Goal: Information Seeking & Learning: Learn about a topic

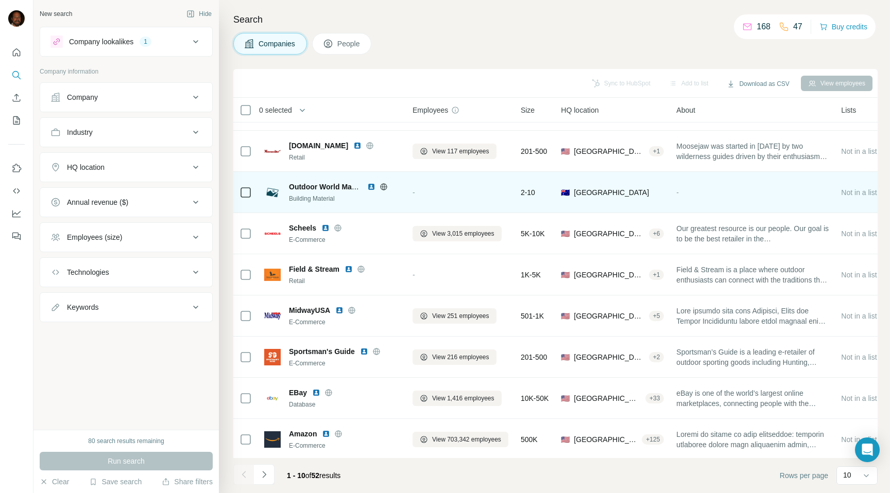
scroll to position [82, 0]
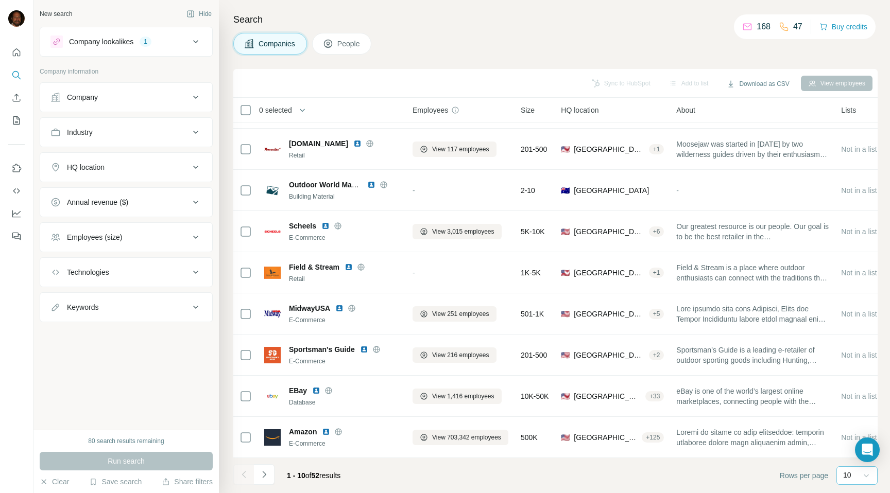
click at [863, 475] on icon at bounding box center [866, 476] width 10 height 10
click at [845, 397] on p "60" at bounding box center [849, 397] width 8 height 10
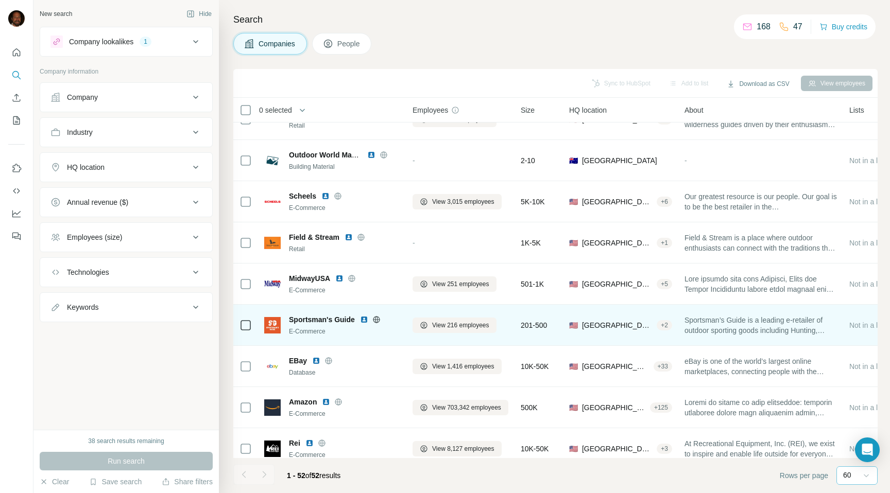
scroll to position [261, 0]
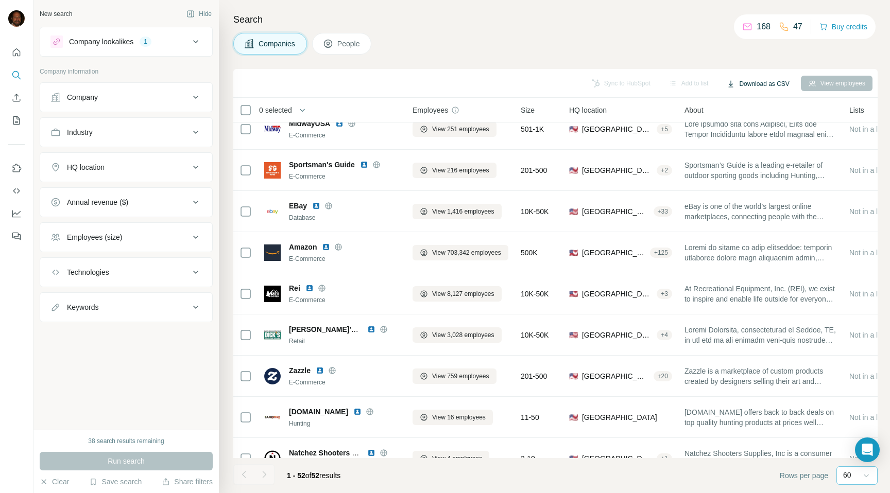
click at [767, 84] on button "Download as CSV" at bounding box center [758, 83] width 77 height 15
click at [761, 101] on div "Only current page (52)" at bounding box center [764, 105] width 96 height 19
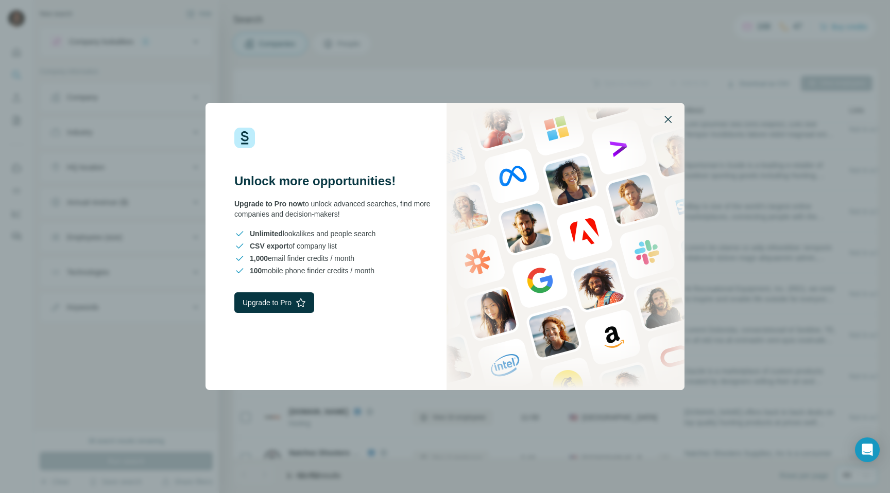
click at [669, 124] on icon "button" at bounding box center [668, 119] width 12 height 12
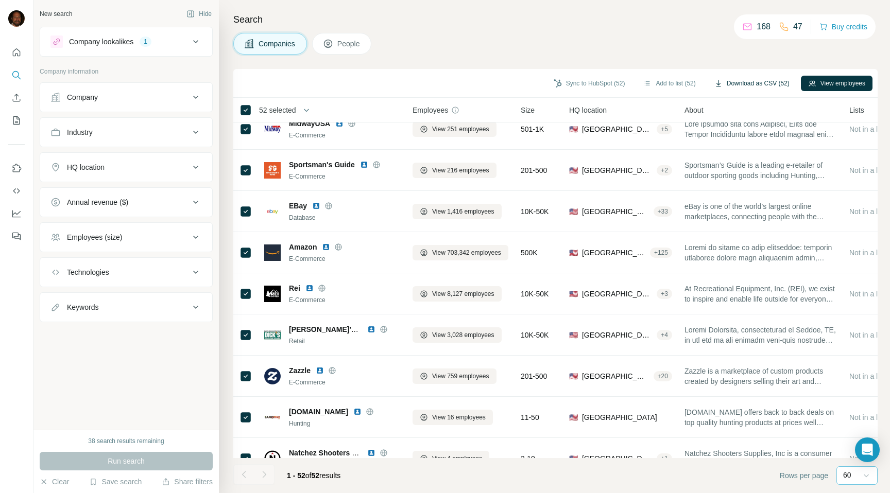
click at [758, 82] on button "Download as CSV (52)" at bounding box center [752, 83] width 90 height 15
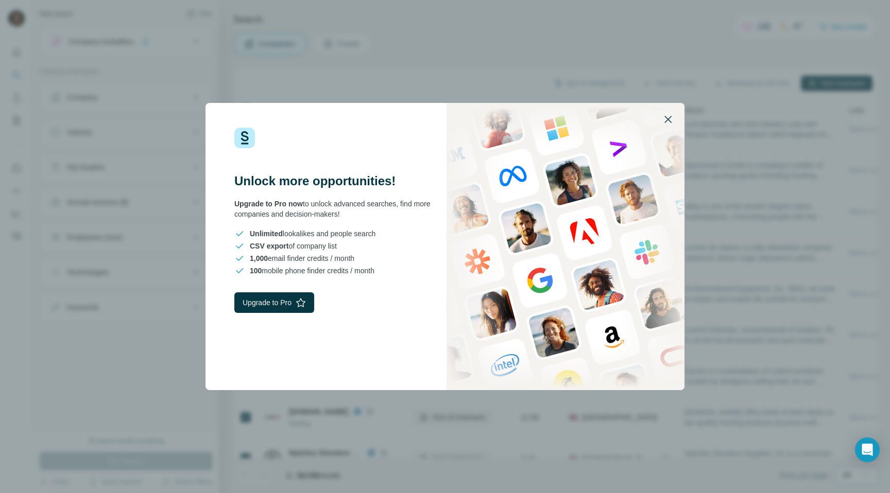
click at [667, 120] on icon "button" at bounding box center [667, 119] width 7 height 7
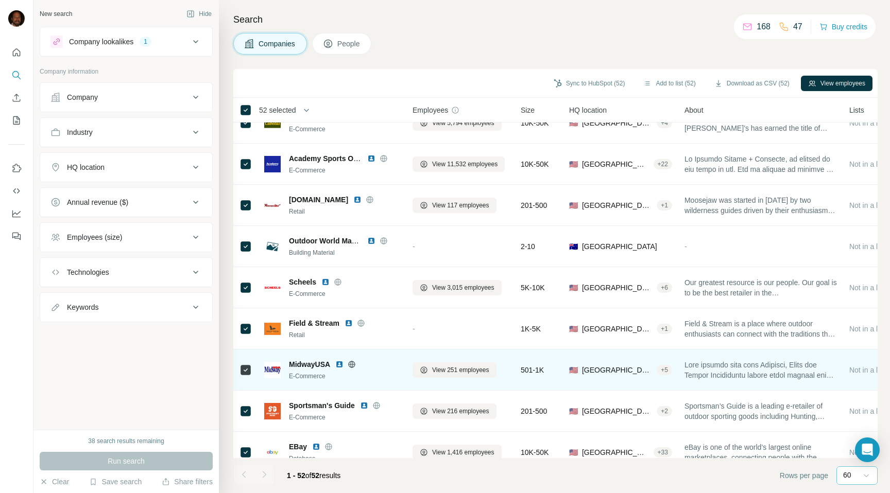
scroll to position [0, 0]
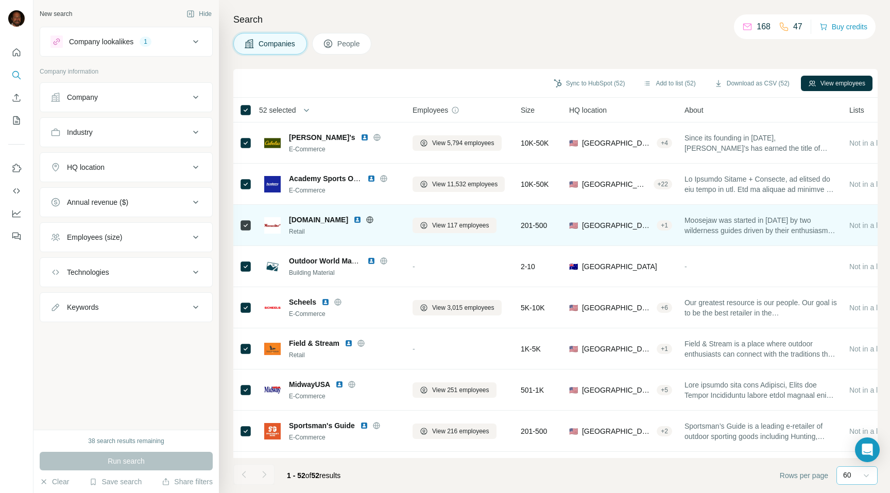
click at [311, 221] on span "[DOMAIN_NAME]" at bounding box center [318, 220] width 59 height 10
copy span "[DOMAIN_NAME]"
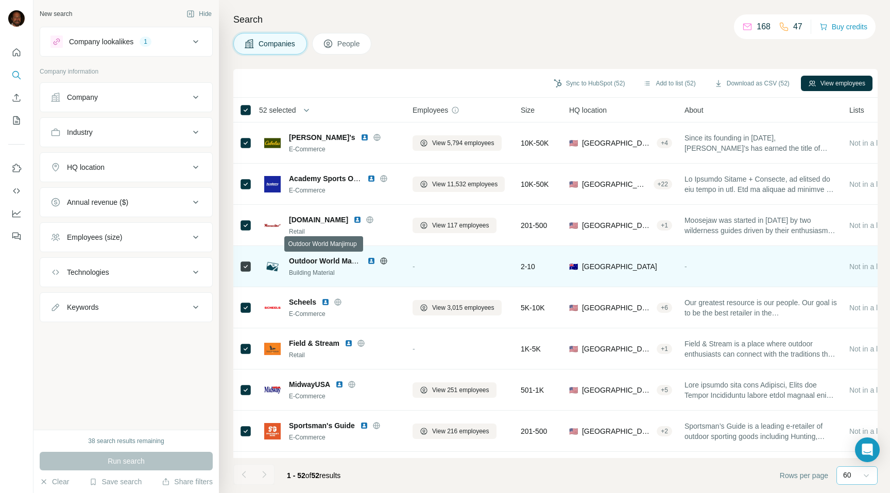
click at [305, 261] on span "Outdoor World Manjimup" at bounding box center [332, 261] width 87 height 8
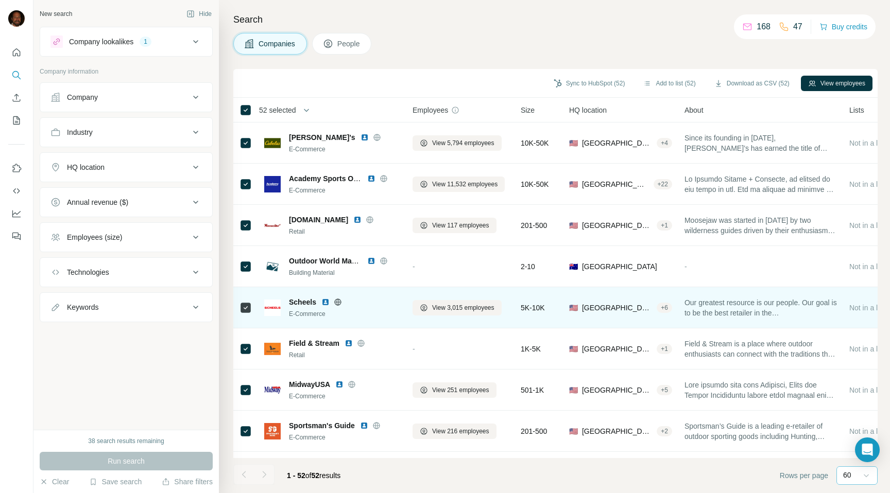
click at [298, 299] on span "Scheels" at bounding box center [302, 302] width 27 height 10
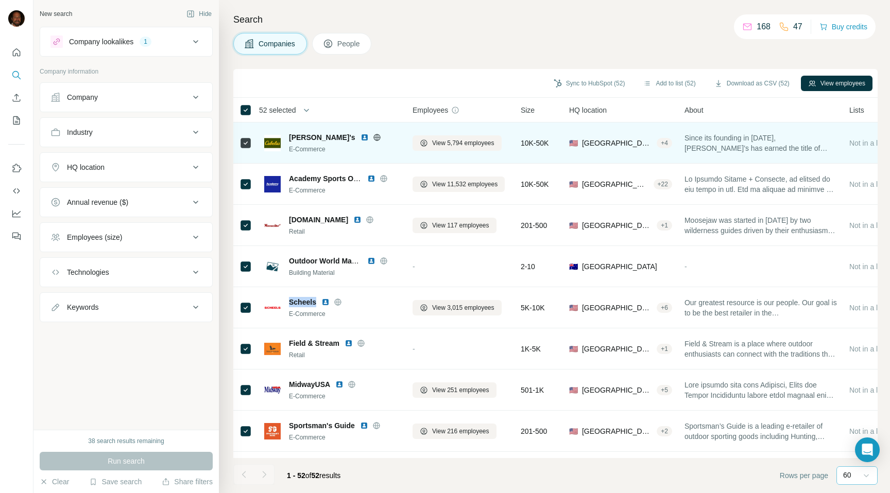
copy span "Scheels"
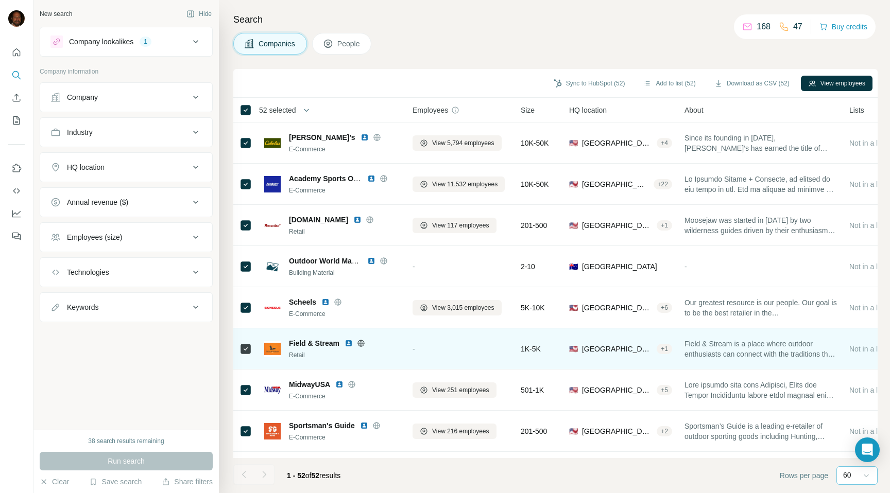
click at [302, 342] on span "Field & Stream" at bounding box center [314, 343] width 50 height 10
copy span "Field & Stream"
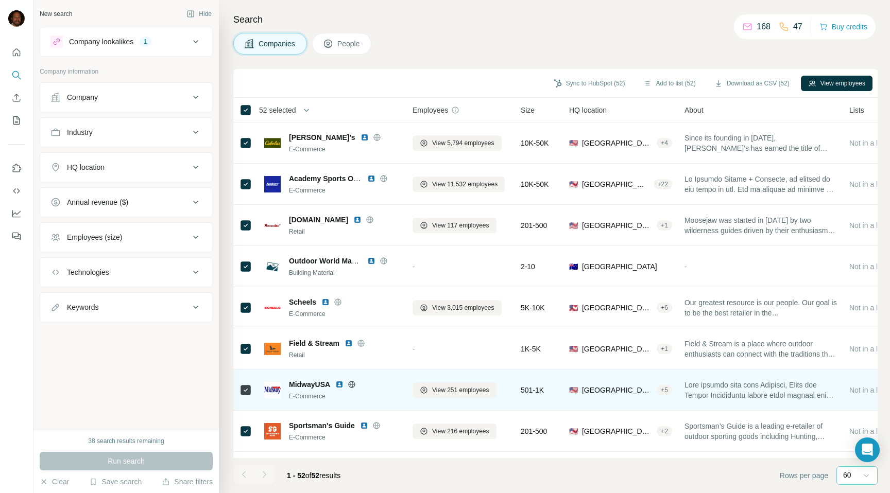
click at [304, 383] on span "MidwayUSA" at bounding box center [309, 385] width 41 height 10
copy span "MidwayUSA"
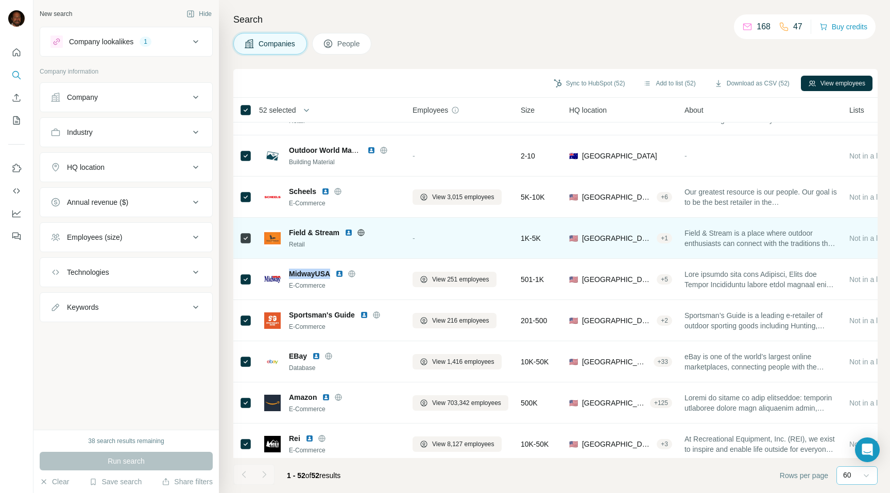
scroll to position [139, 0]
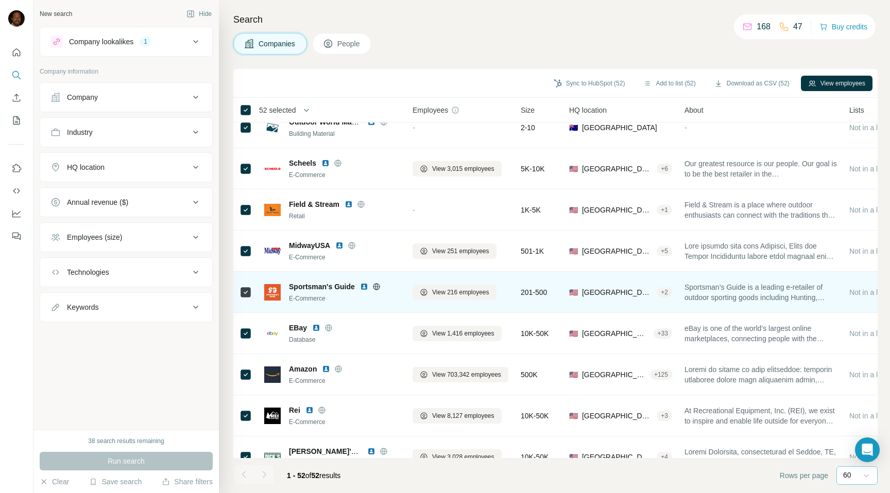
click at [310, 288] on span "Sportsman's Guide" at bounding box center [322, 287] width 66 height 10
copy span "Sportsman's Guide"
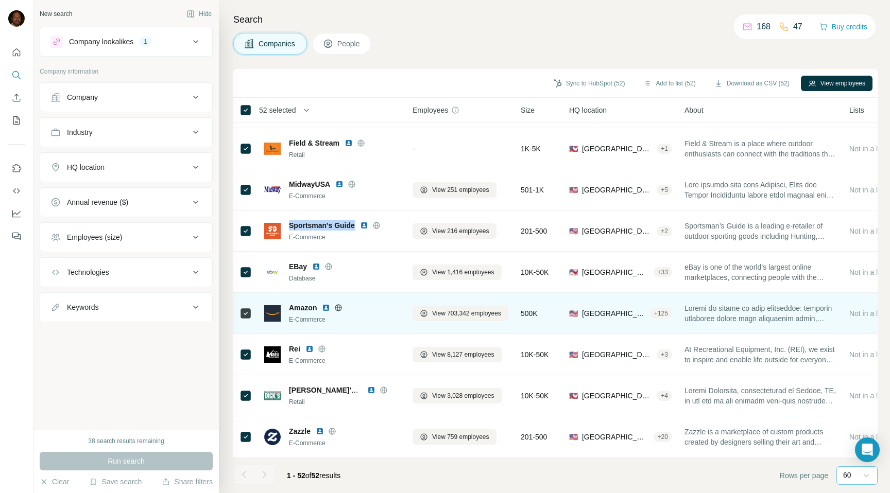
scroll to position [230, 0]
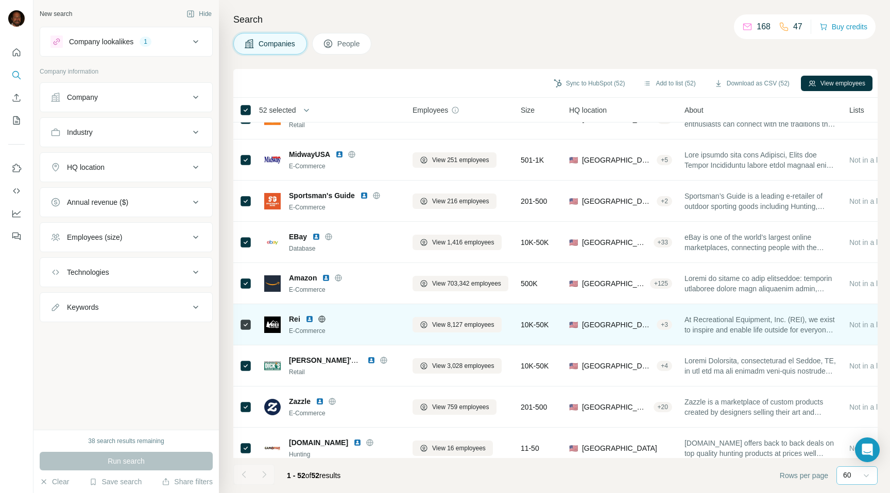
click at [293, 321] on span "Rei" at bounding box center [294, 319] width 11 height 10
copy span "Rei"
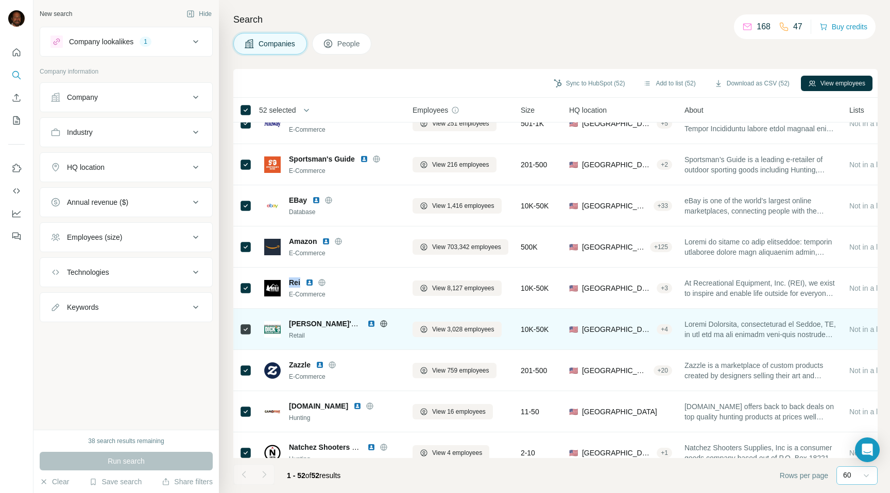
scroll to position [279, 0]
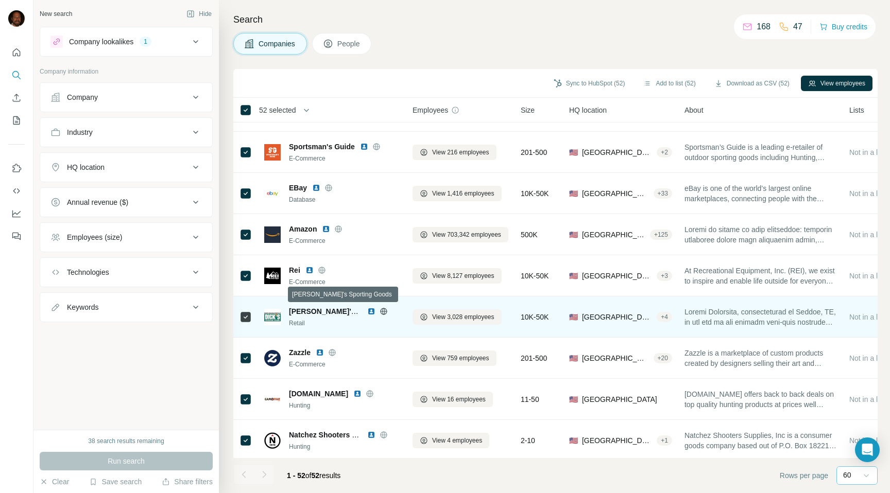
click at [295, 311] on span "[PERSON_NAME]'s Sporting Goods" at bounding box center [350, 312] width 123 height 8
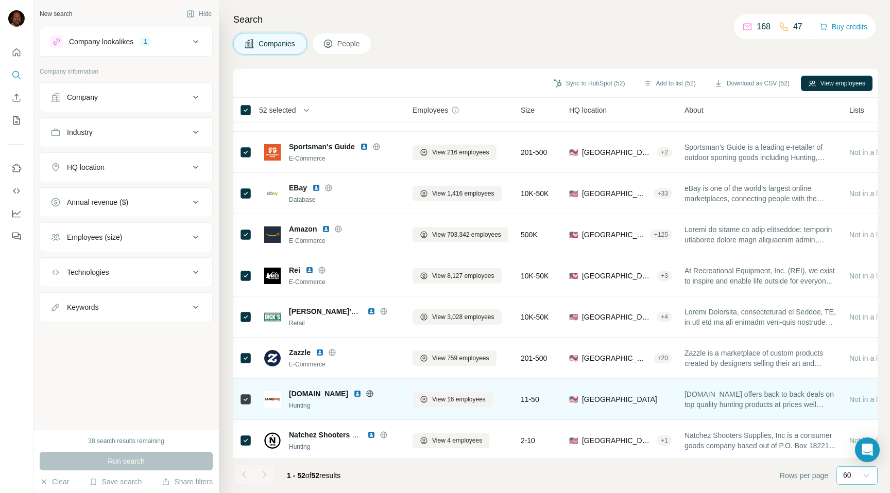
click at [303, 391] on span "[DOMAIN_NAME]" at bounding box center [318, 394] width 59 height 10
copy span "[DOMAIN_NAME]"
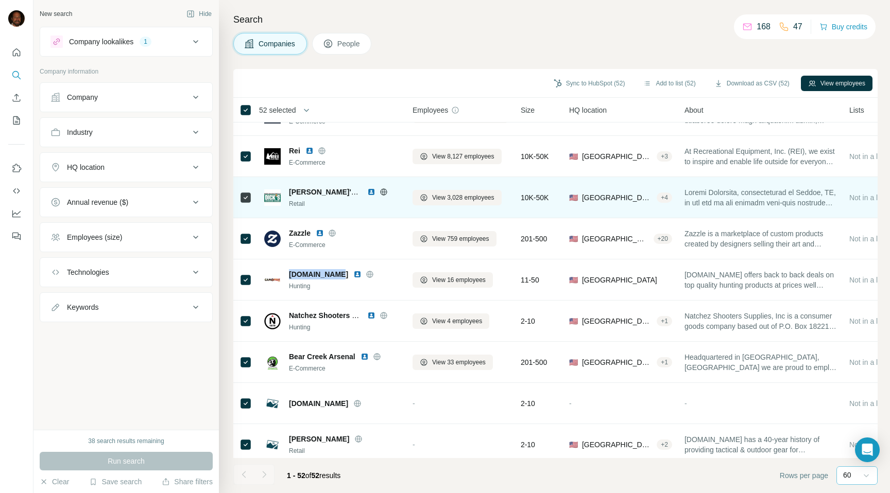
scroll to position [403, 0]
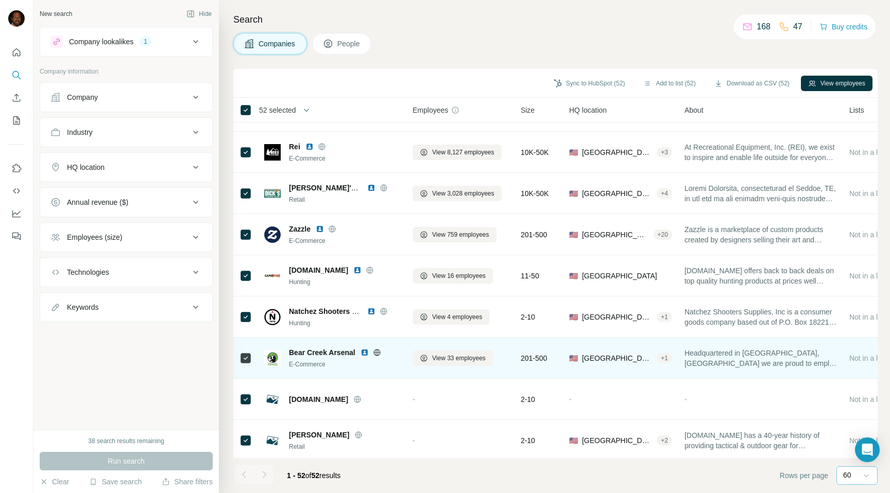
click at [294, 350] on span "Bear Creek Arsenal" at bounding box center [322, 353] width 66 height 10
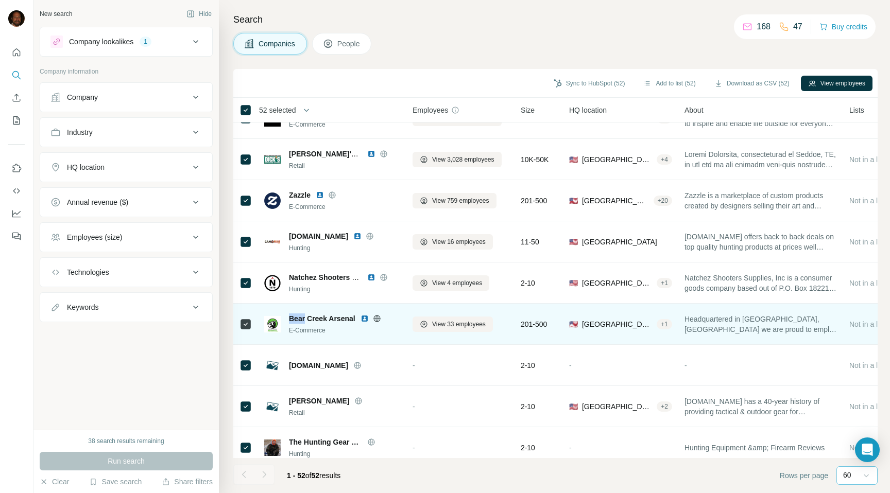
scroll to position [466, 0]
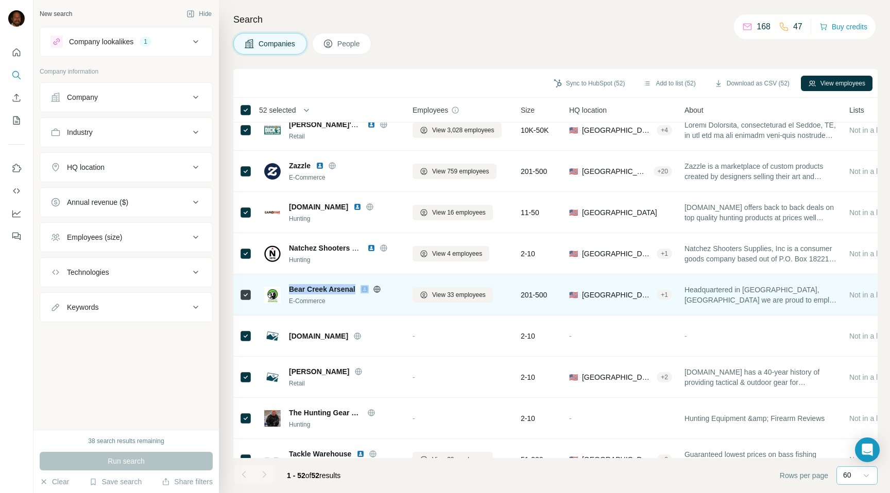
click at [355, 289] on span "Bear Creek Arsenal" at bounding box center [322, 289] width 66 height 10
copy span "Bear Creek Arsenal"
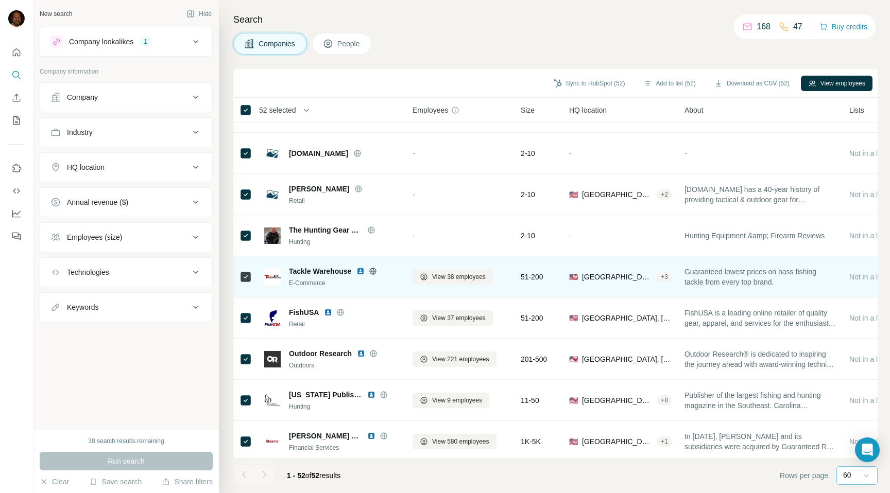
scroll to position [657, 0]
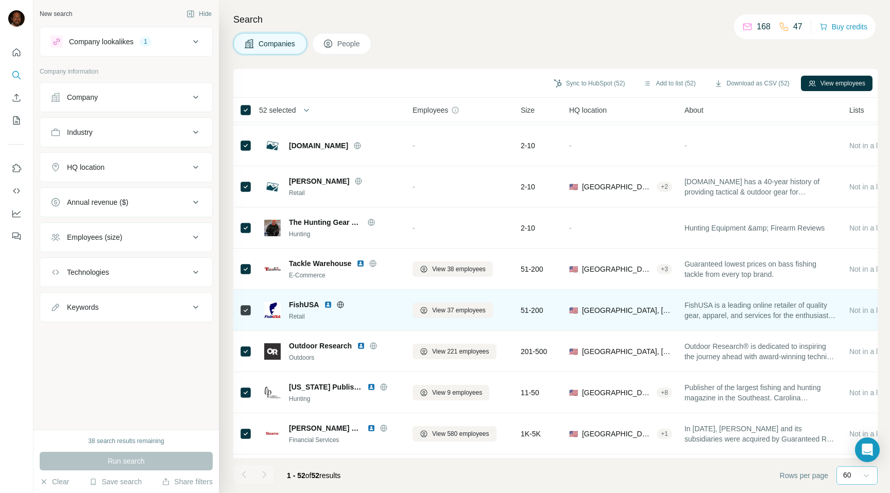
click at [299, 303] on span "FishUSA" at bounding box center [304, 305] width 30 height 10
copy span "FishUSA"
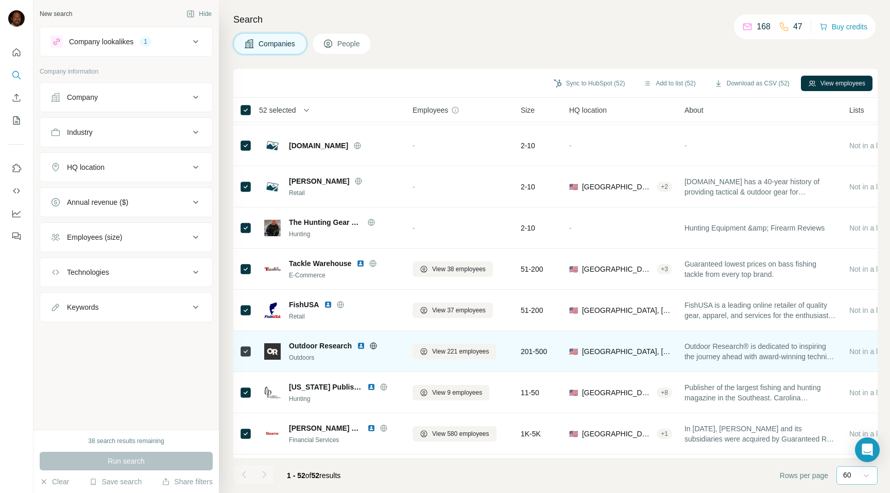
click at [308, 345] on span "Outdoor Research" at bounding box center [320, 346] width 63 height 10
click at [325, 345] on span "Outdoor Research" at bounding box center [320, 346] width 63 height 10
copy span "Outdoor Research"
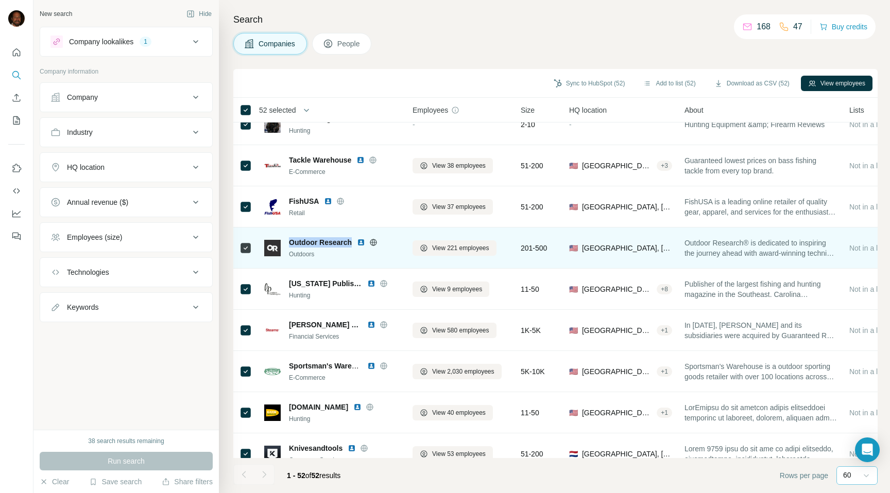
scroll to position [771, 0]
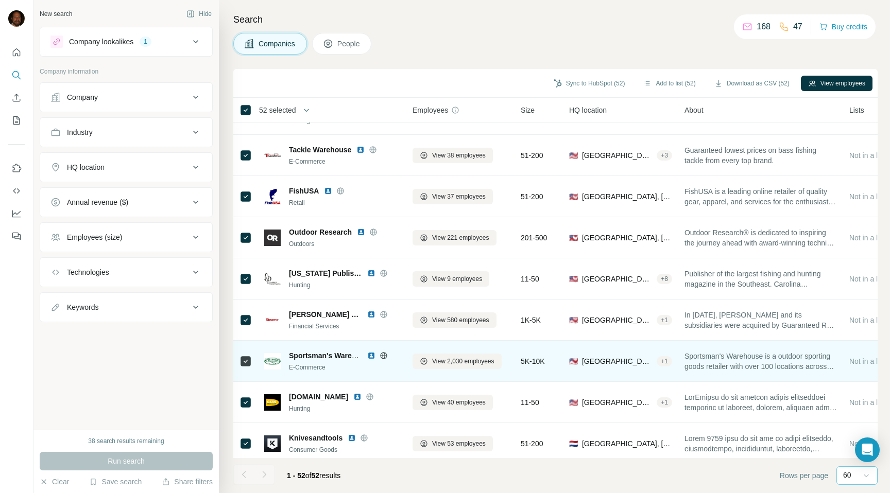
click at [319, 355] on span "Sportsman's Warehouse" at bounding box center [331, 356] width 84 height 8
click at [703, 353] on span "Sportsman's Warehouse is a outdoor sporting goods retailer with over 100 locati…" at bounding box center [761, 361] width 152 height 21
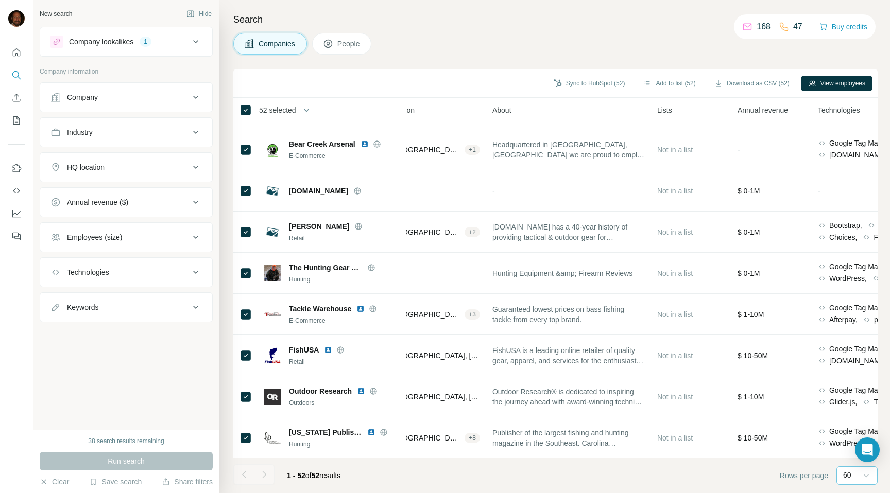
scroll to position [605, 192]
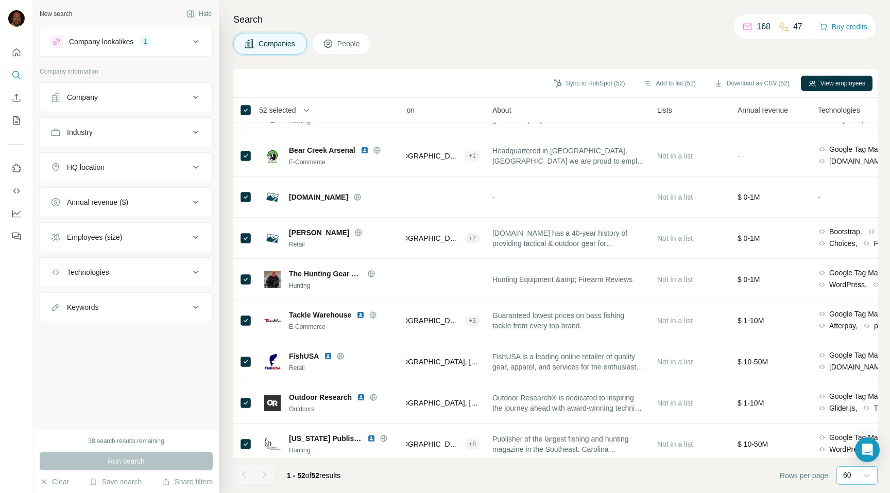
click at [777, 110] on span "Annual revenue" at bounding box center [763, 110] width 50 height 10
click at [854, 20] on button "Buy credits" at bounding box center [844, 27] width 48 height 14
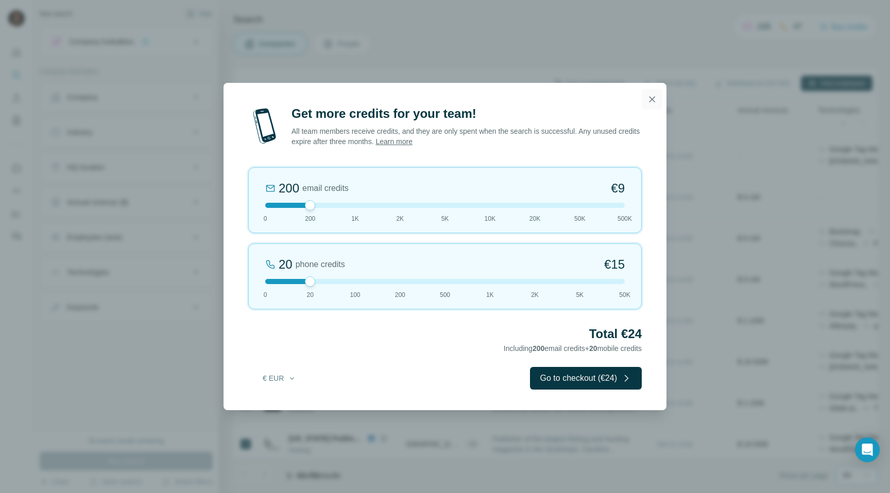
click at [652, 102] on icon "button" at bounding box center [652, 99] width 10 height 10
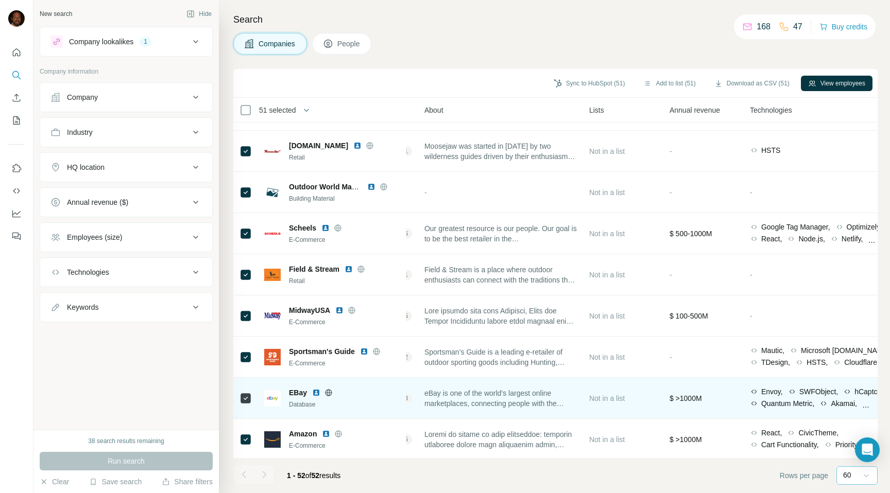
scroll to position [74, 267]
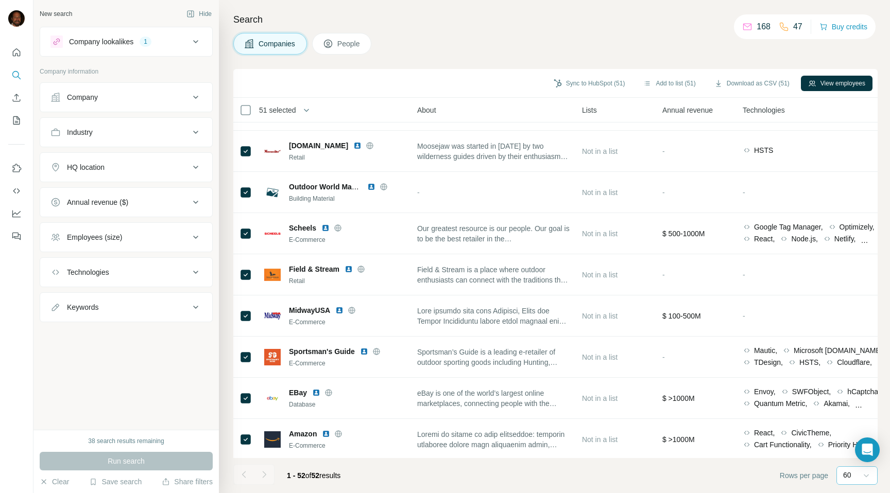
click at [126, 200] on div "Annual revenue ($)" at bounding box center [97, 202] width 61 height 10
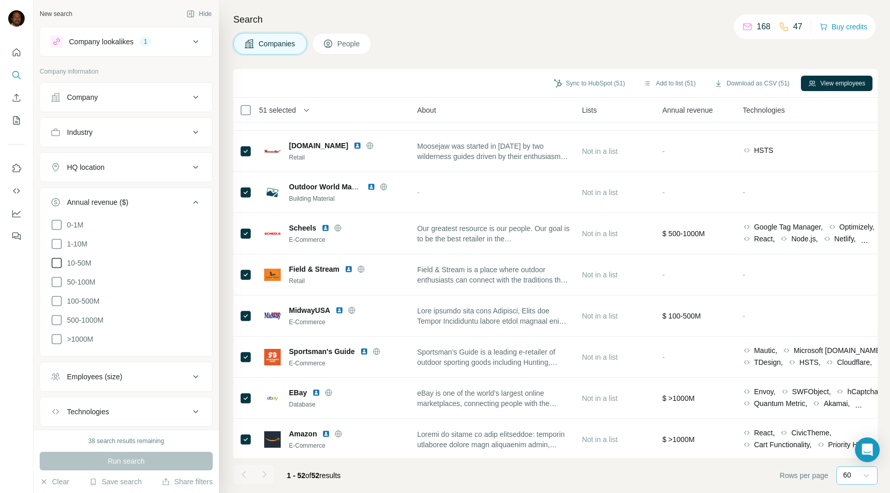
click at [57, 261] on icon at bounding box center [56, 263] width 12 height 12
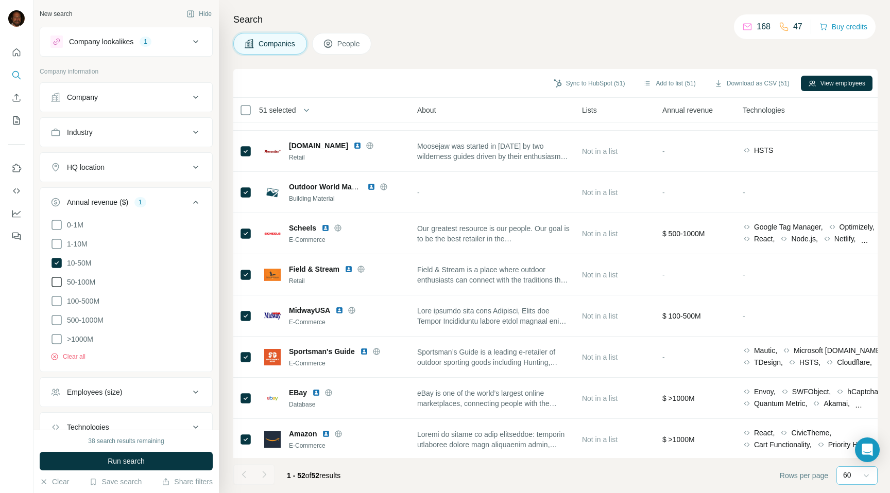
click at [56, 281] on icon at bounding box center [56, 282] width 12 height 12
click at [57, 305] on icon at bounding box center [57, 301] width 10 height 10
click at [57, 323] on icon at bounding box center [56, 320] width 12 height 12
click at [57, 342] on icon at bounding box center [57, 339] width 10 height 10
click at [128, 458] on span "Run search" at bounding box center [126, 461] width 37 height 10
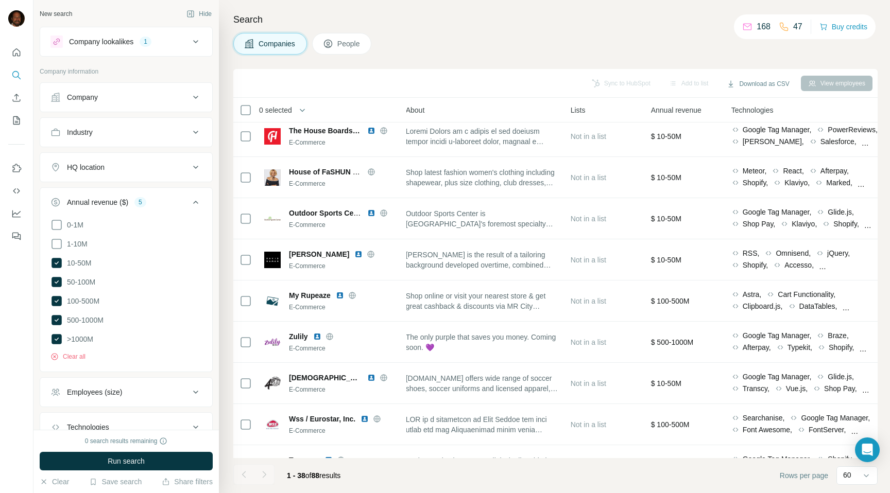
scroll to position [1236, 267]
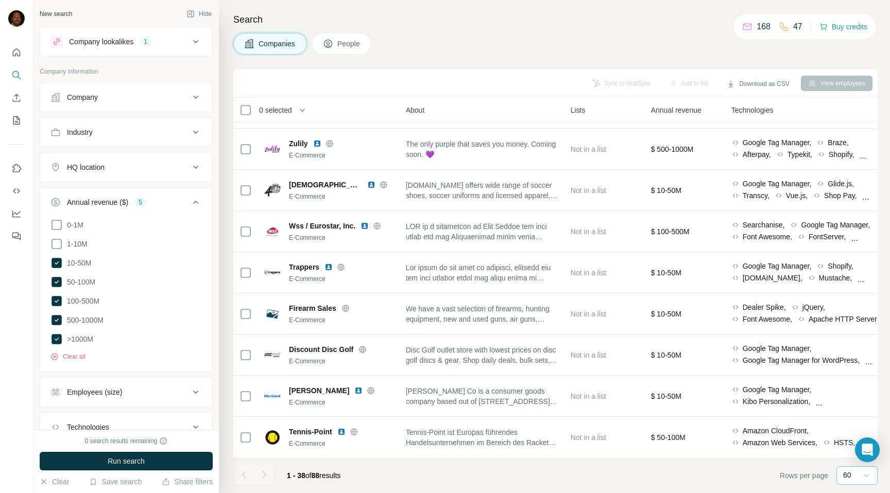
click at [866, 473] on icon at bounding box center [866, 476] width 10 height 10
click at [748, 470] on footer "1 - 38 of 88 results Rows per page 60" at bounding box center [555, 475] width 644 height 35
click at [244, 475] on div at bounding box center [243, 475] width 21 height 21
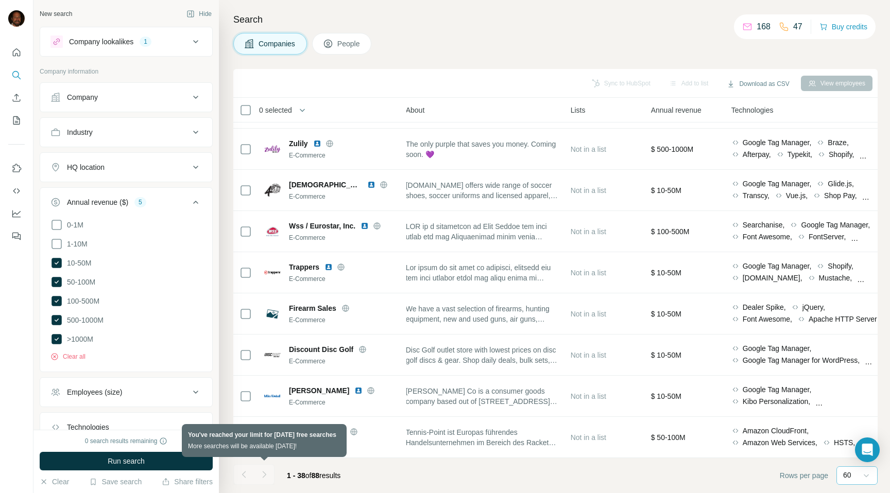
click at [266, 476] on div at bounding box center [264, 475] width 21 height 21
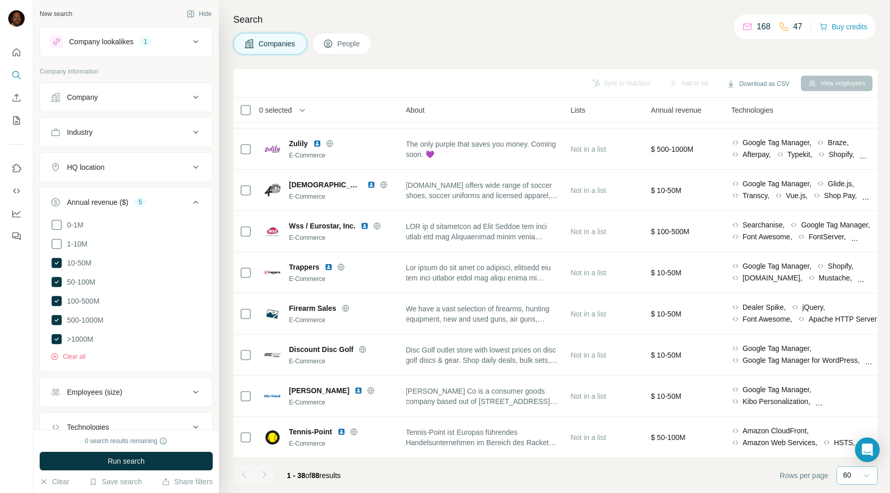
click at [173, 131] on div "Industry" at bounding box center [119, 132] width 139 height 10
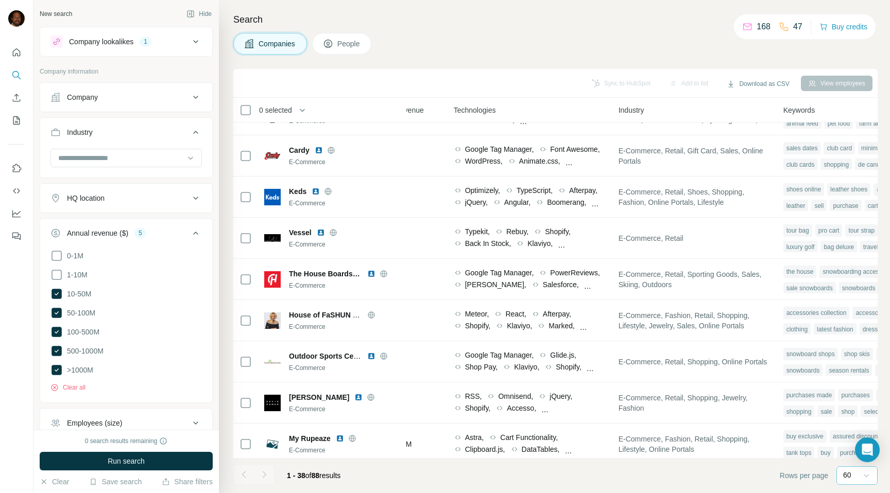
scroll to position [894, 618]
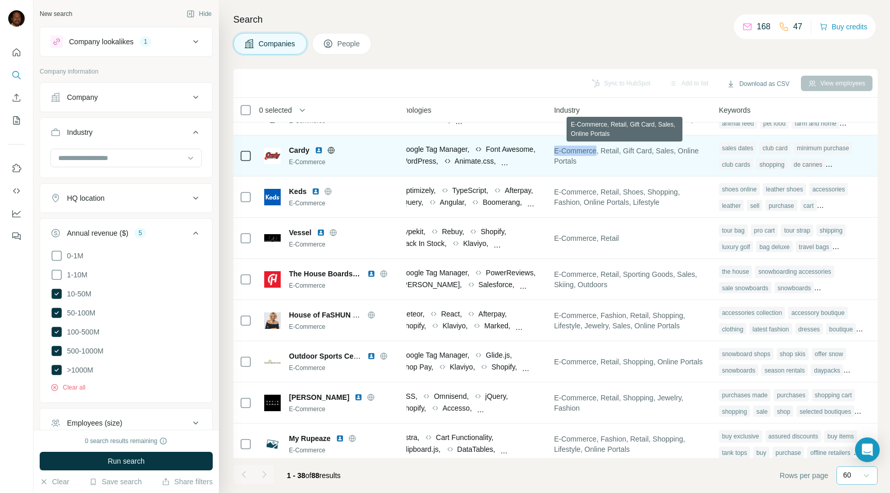
drag, startPoint x: 547, startPoint y: 151, endPoint x: 593, endPoint y: 153, distance: 45.9
click at [593, 153] on td "E-Commerce, Retail, Gift Card, Sales, Online Portals" at bounding box center [630, 155] width 165 height 41
